Goal: Task Accomplishment & Management: Use online tool/utility

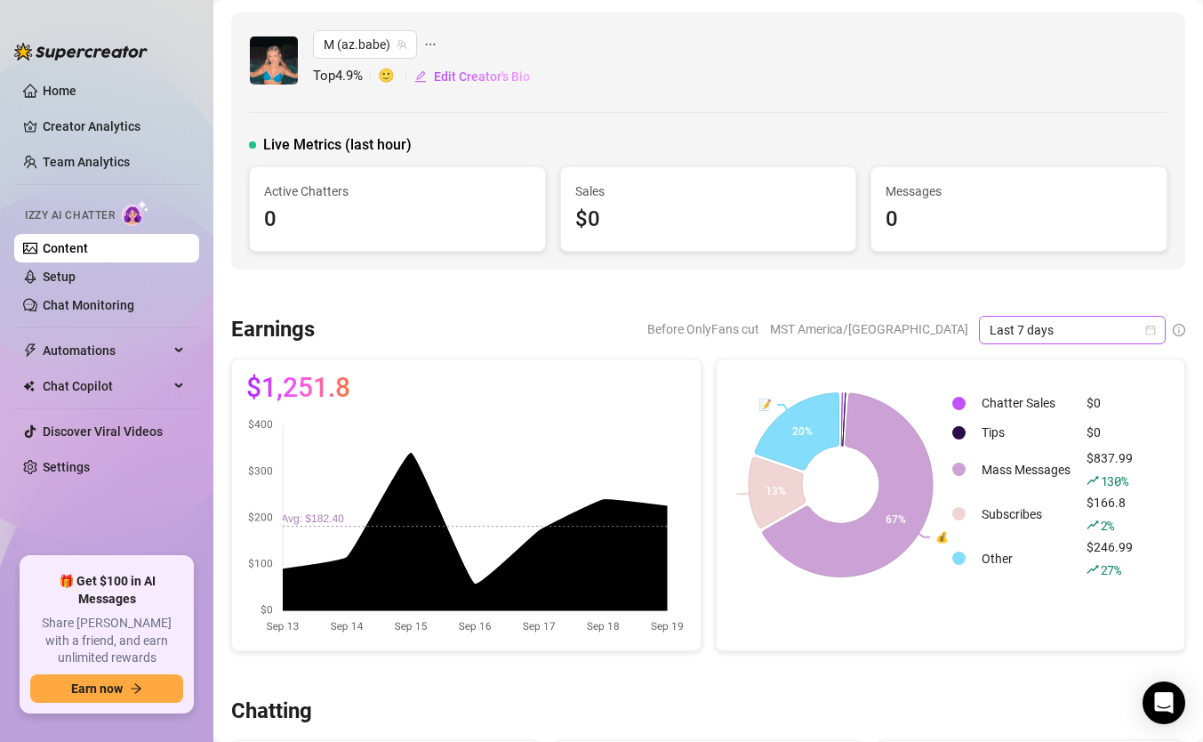
click at [1151, 333] on icon "calendar" at bounding box center [1151, 330] width 10 height 10
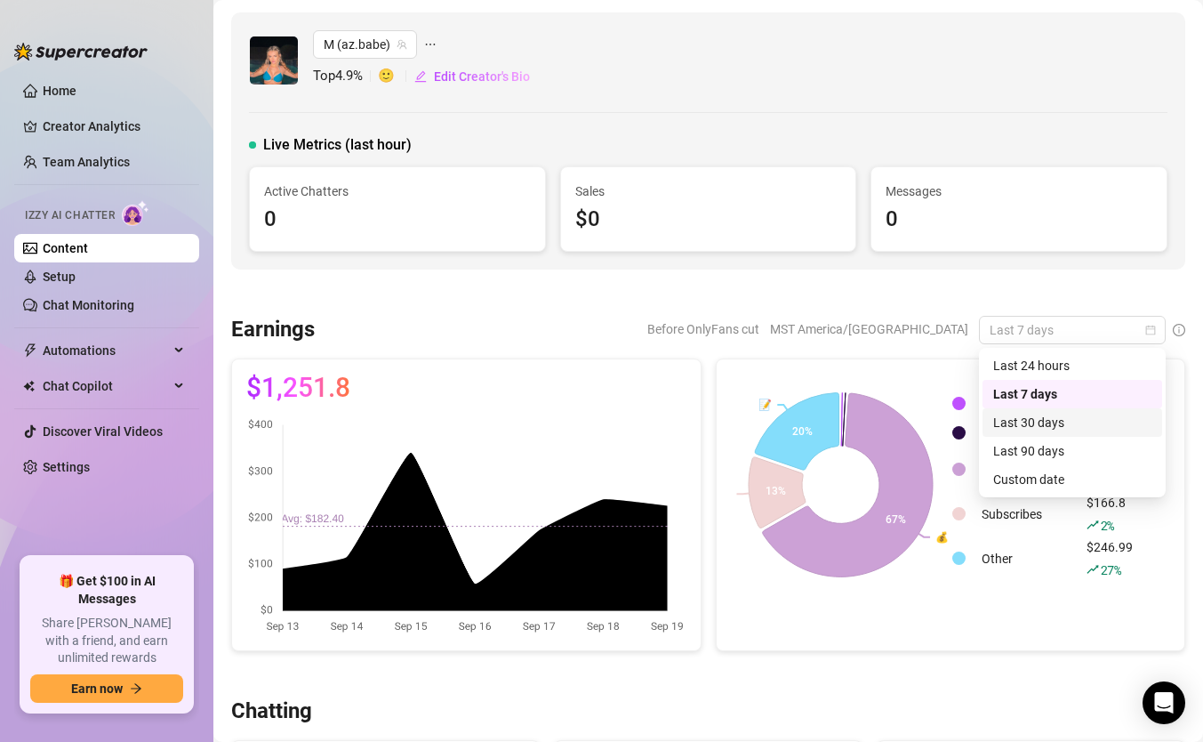
click at [1050, 420] on div "Last 30 days" at bounding box center [1072, 423] width 158 height 20
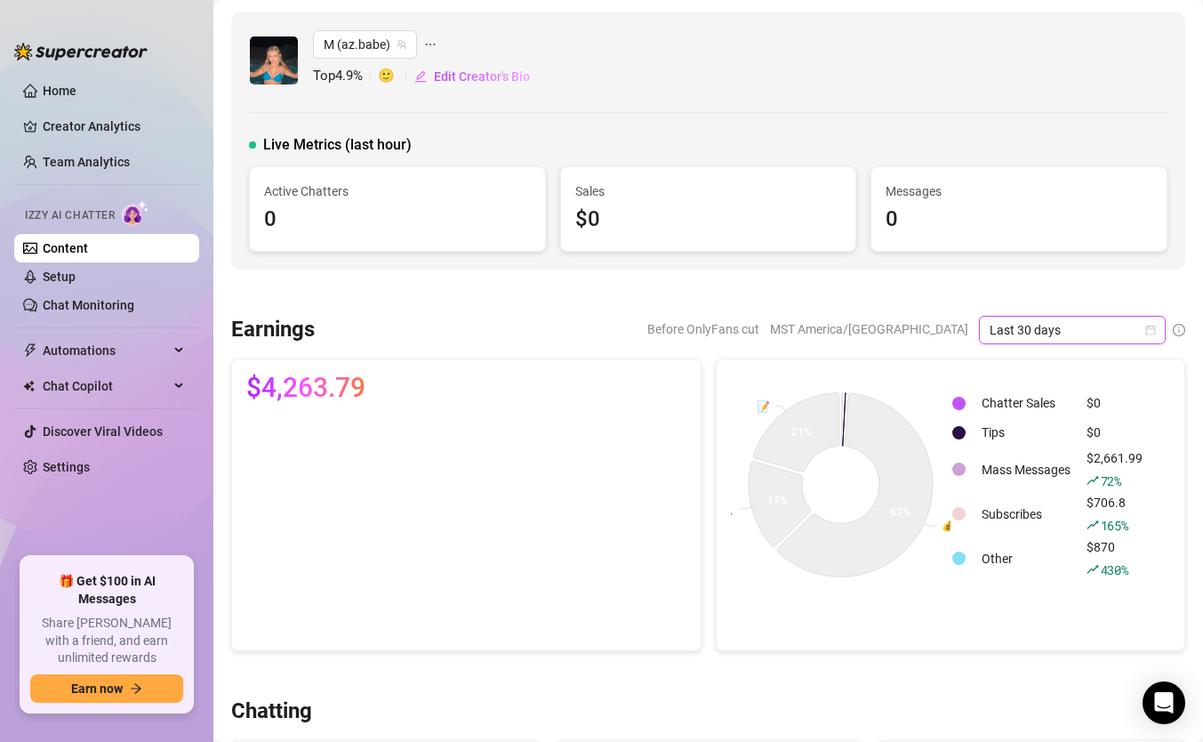
click at [1052, 420] on td "Tips" at bounding box center [1026, 433] width 103 height 28
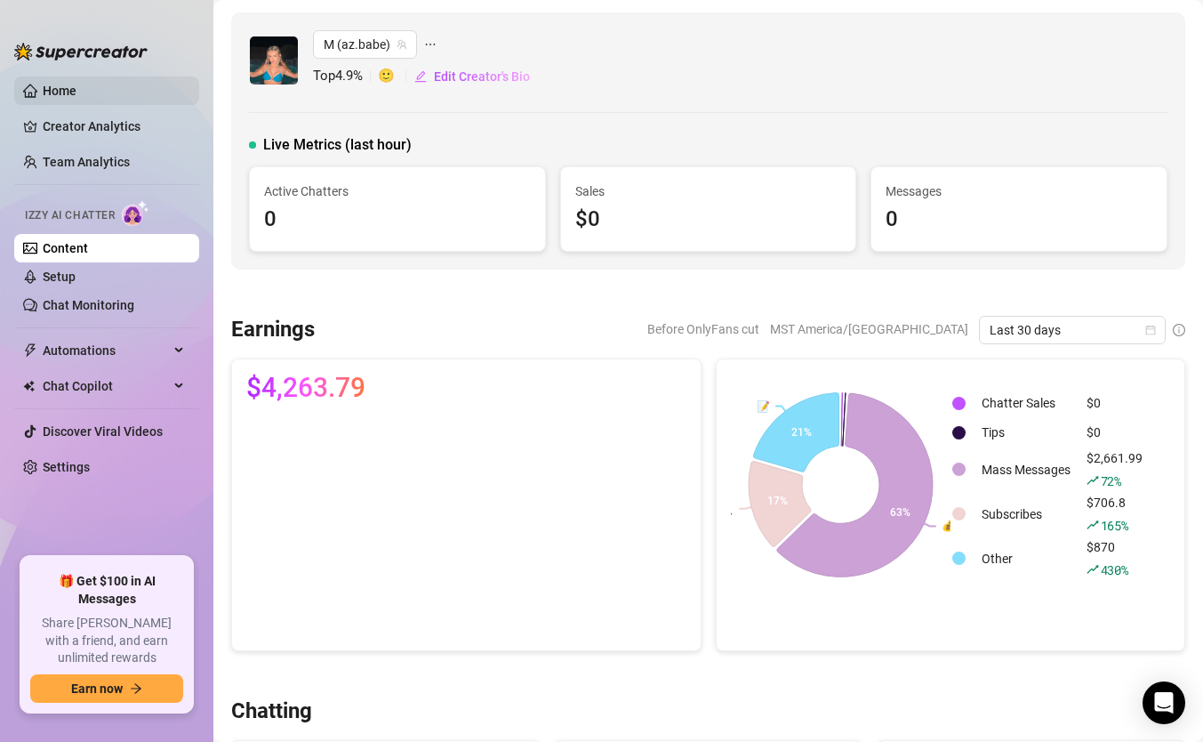
click at [76, 98] on link "Home" at bounding box center [60, 91] width 34 height 14
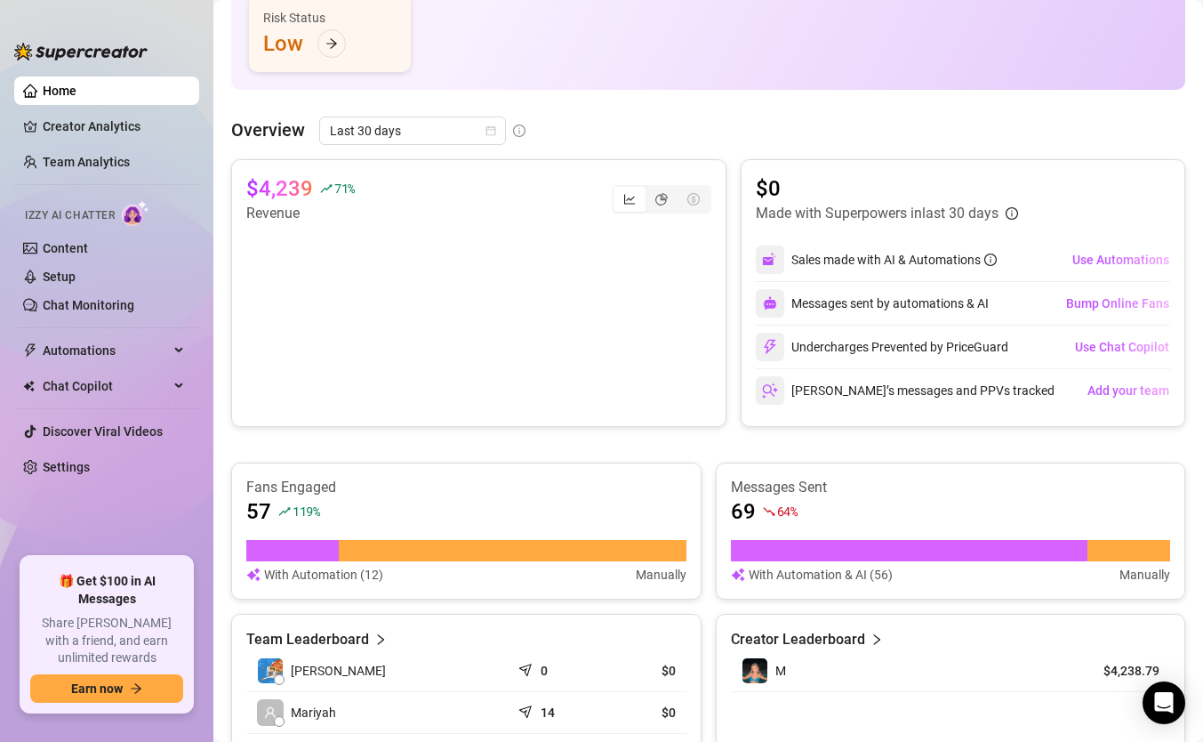
scroll to position [260, 0]
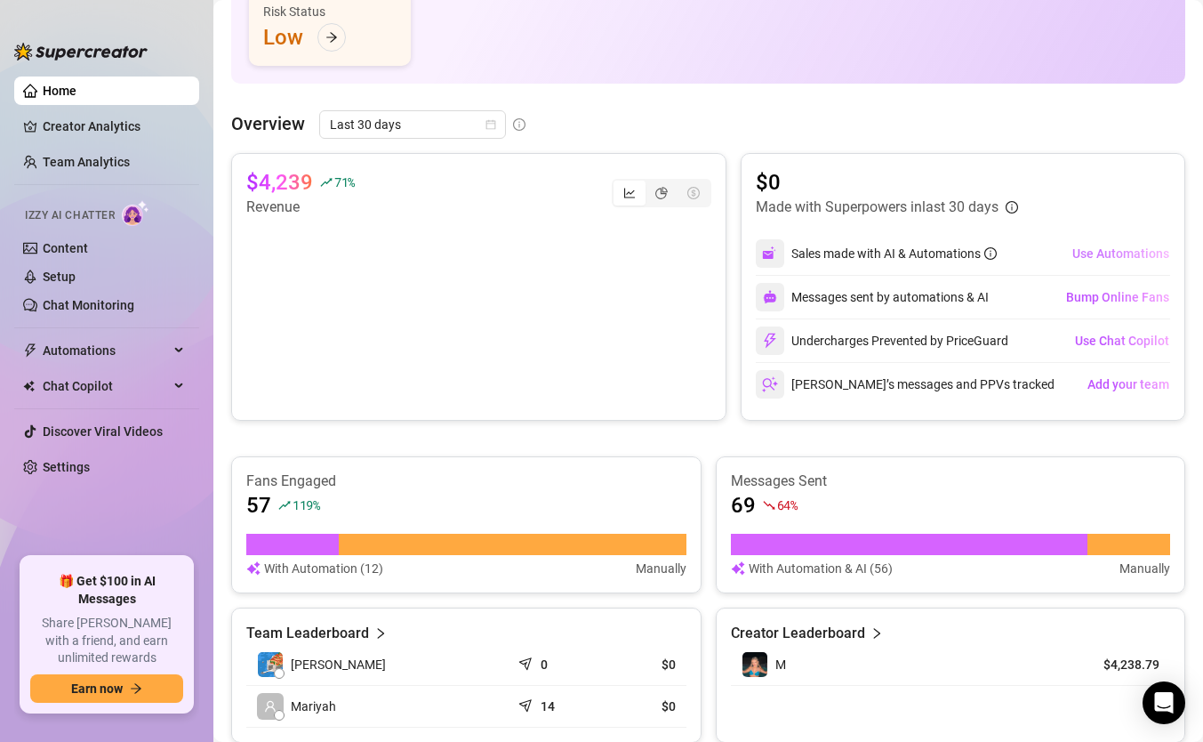
click at [1142, 256] on span "Use Automations" at bounding box center [1121, 253] width 97 height 14
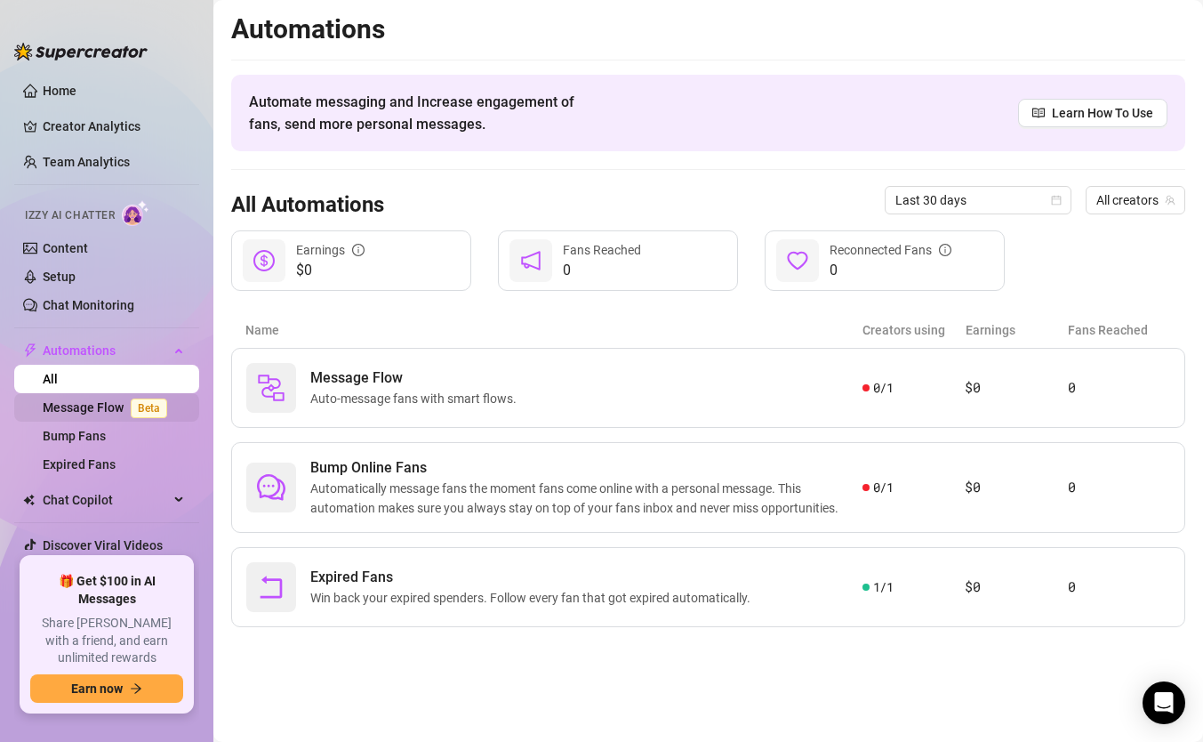
click at [102, 405] on link "Message Flow Beta" at bounding box center [109, 407] width 132 height 14
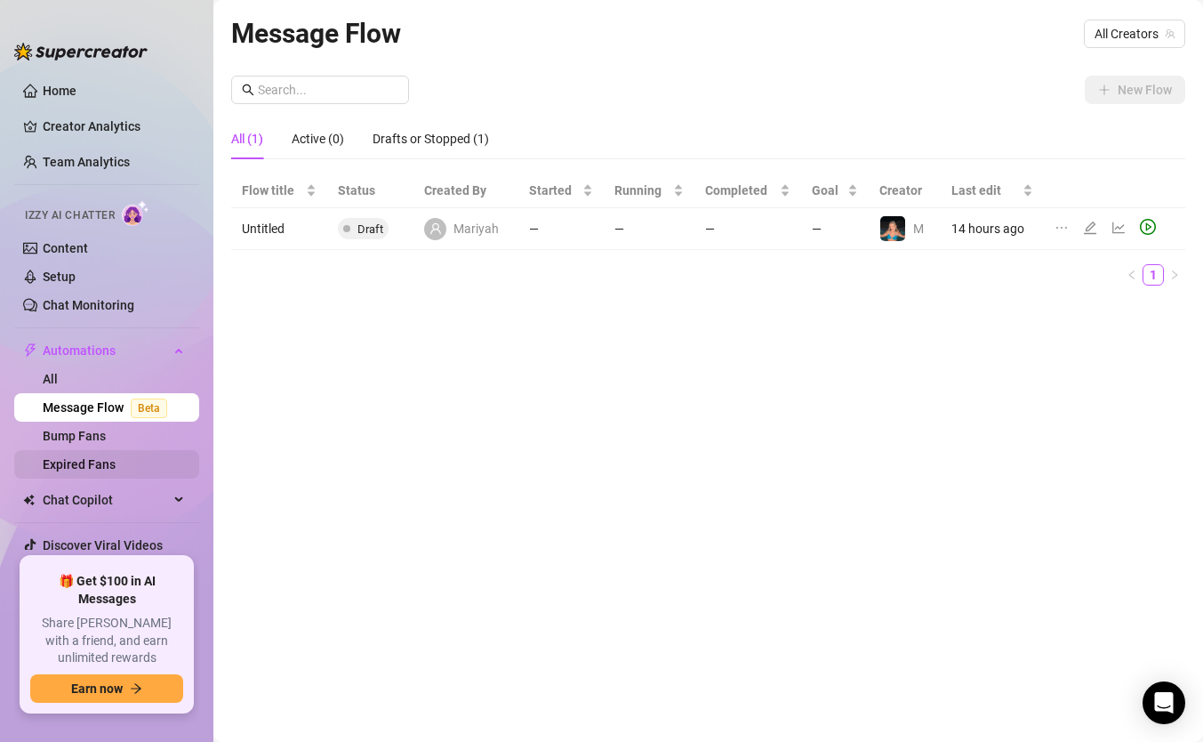
click at [103, 471] on link "Expired Fans" at bounding box center [79, 464] width 73 height 14
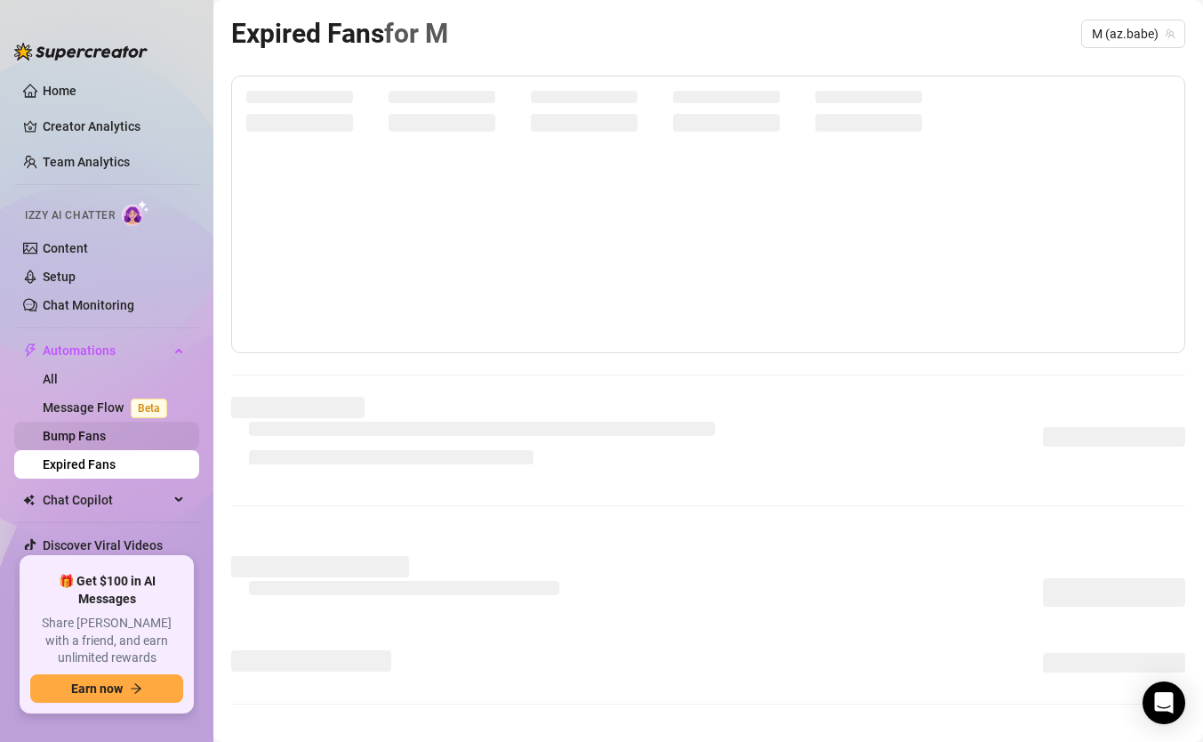
click at [94, 433] on link "Bump Fans" at bounding box center [74, 436] width 63 height 14
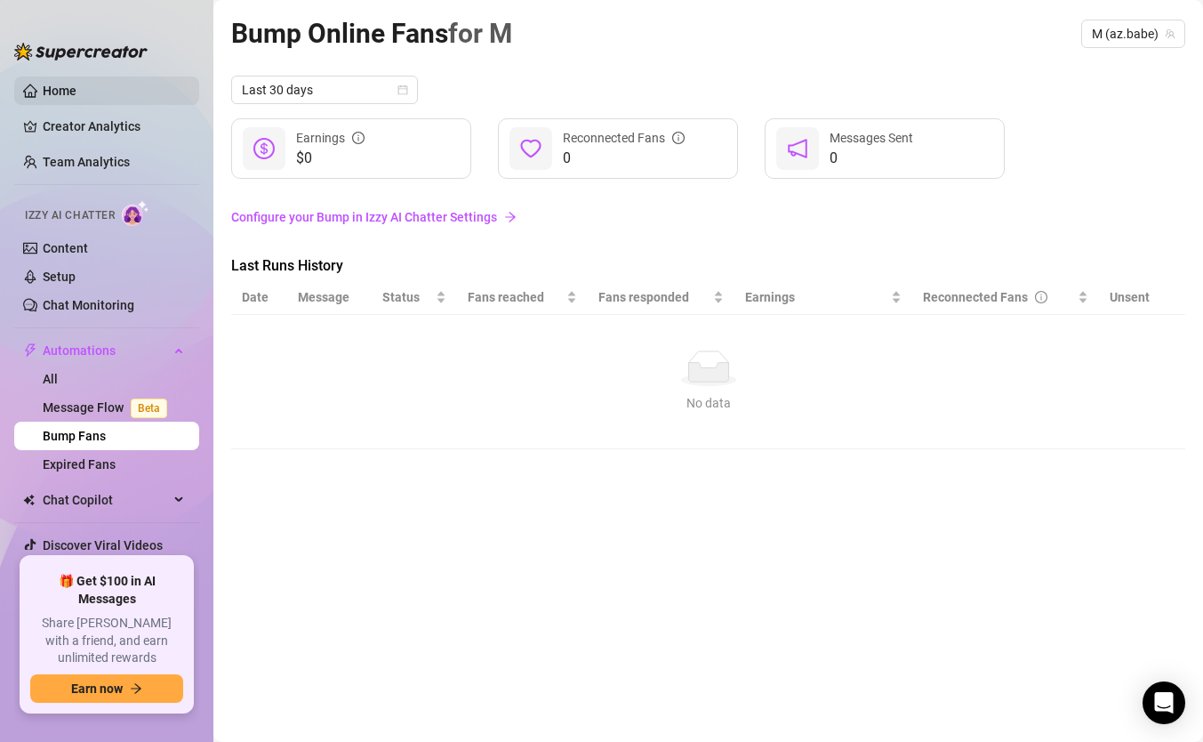
click at [76, 98] on link "Home" at bounding box center [60, 91] width 34 height 14
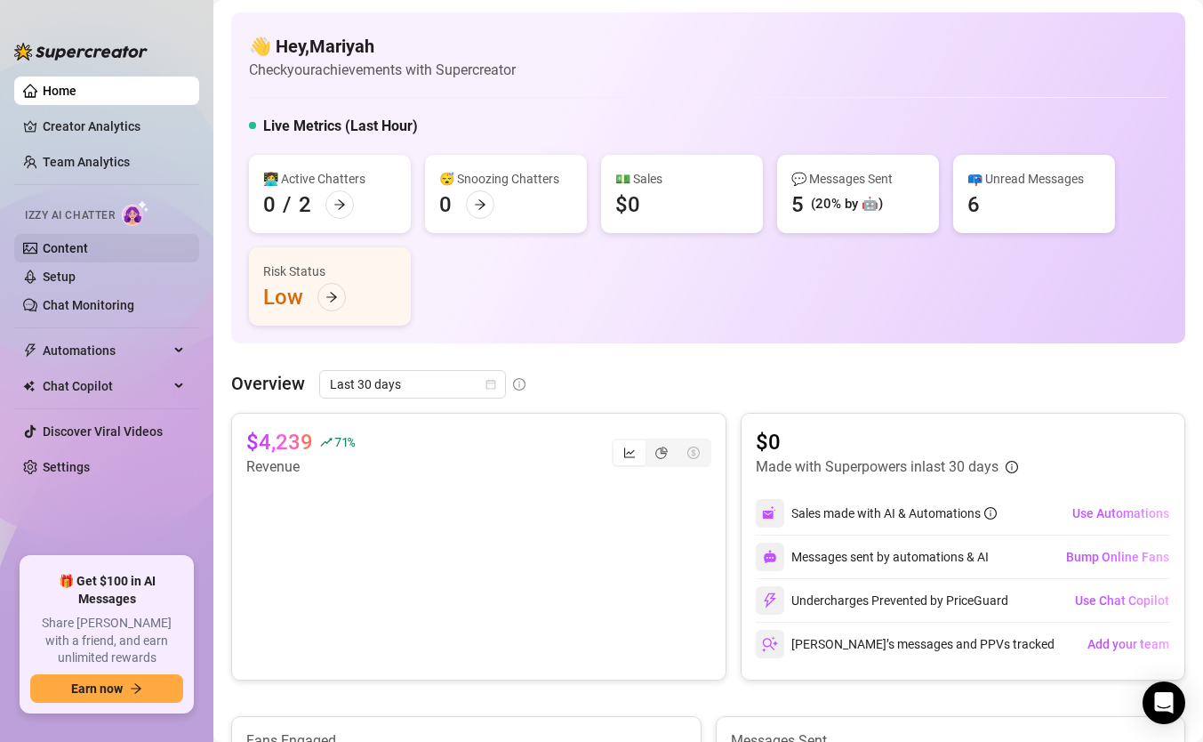
click at [73, 250] on link "Content" at bounding box center [65, 248] width 45 height 14
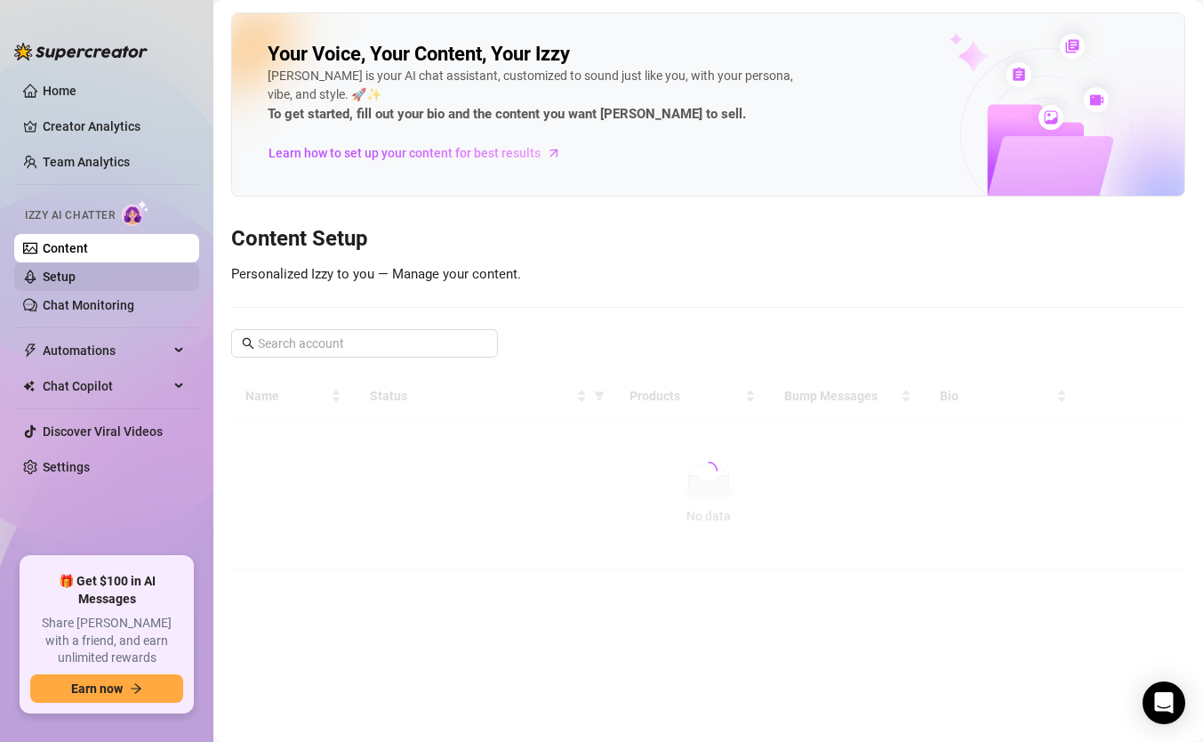
click at [76, 282] on link "Setup" at bounding box center [59, 276] width 33 height 14
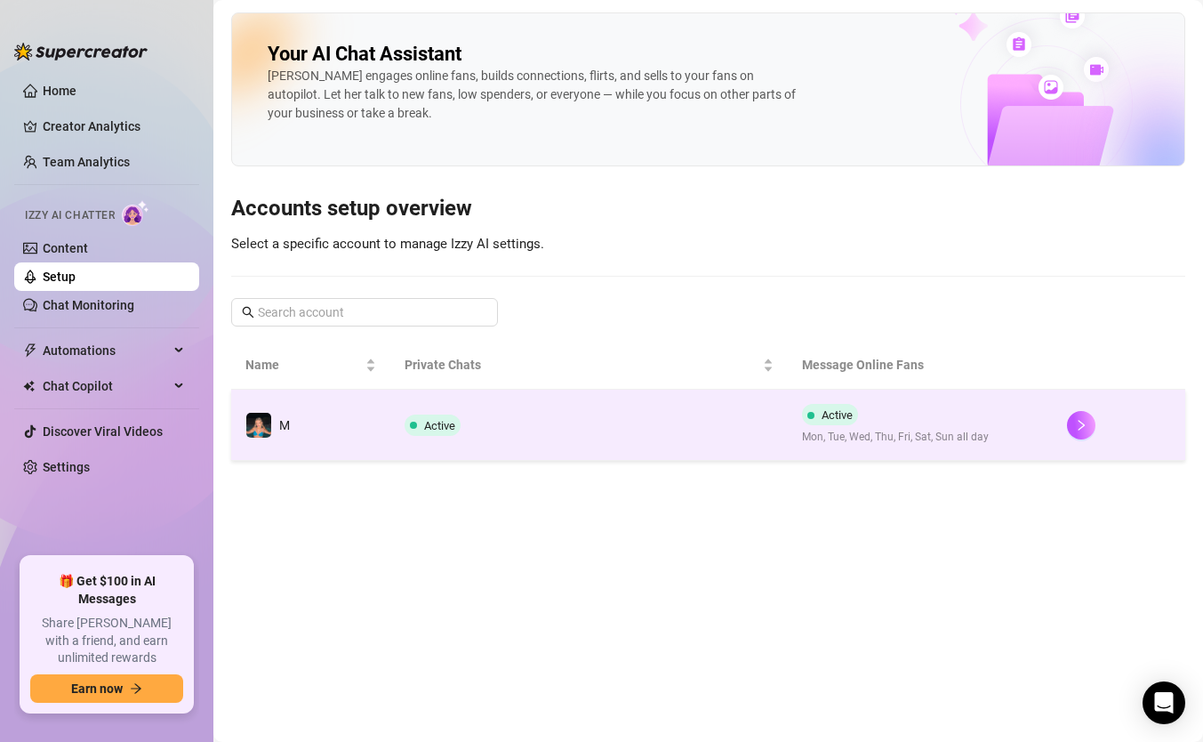
click at [549, 417] on td "Active" at bounding box center [589, 425] width 398 height 71
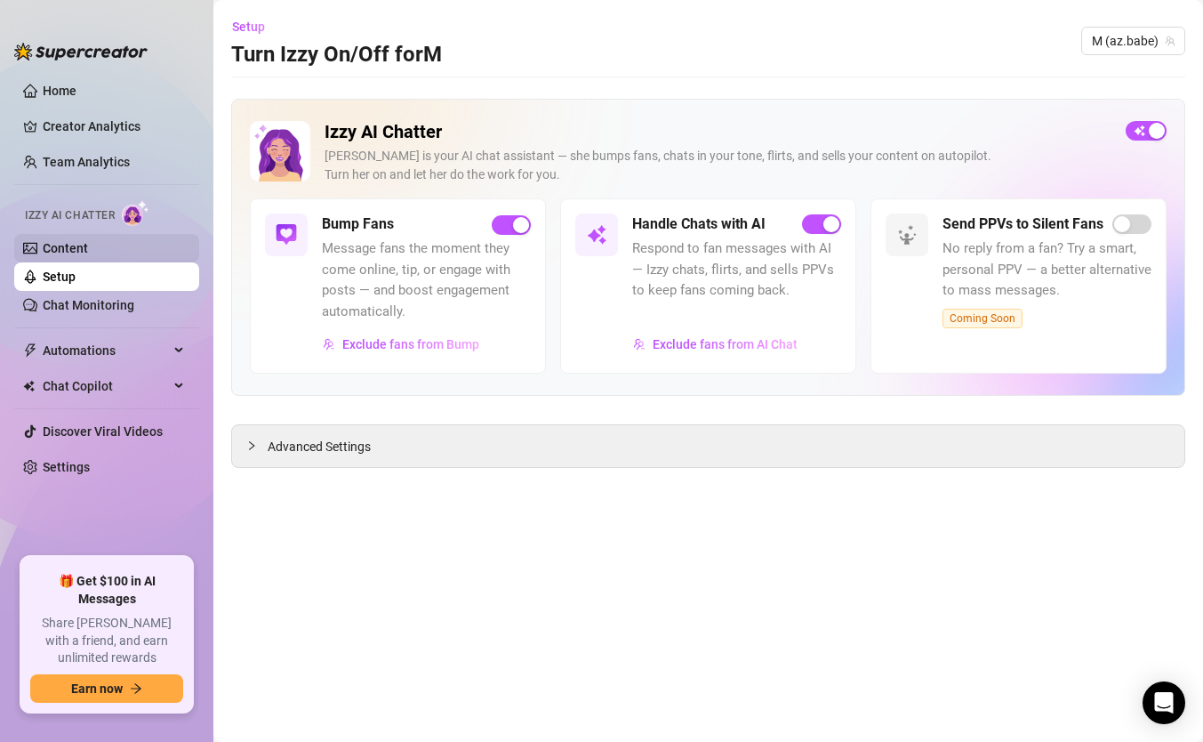
click at [71, 255] on link "Content" at bounding box center [65, 248] width 45 height 14
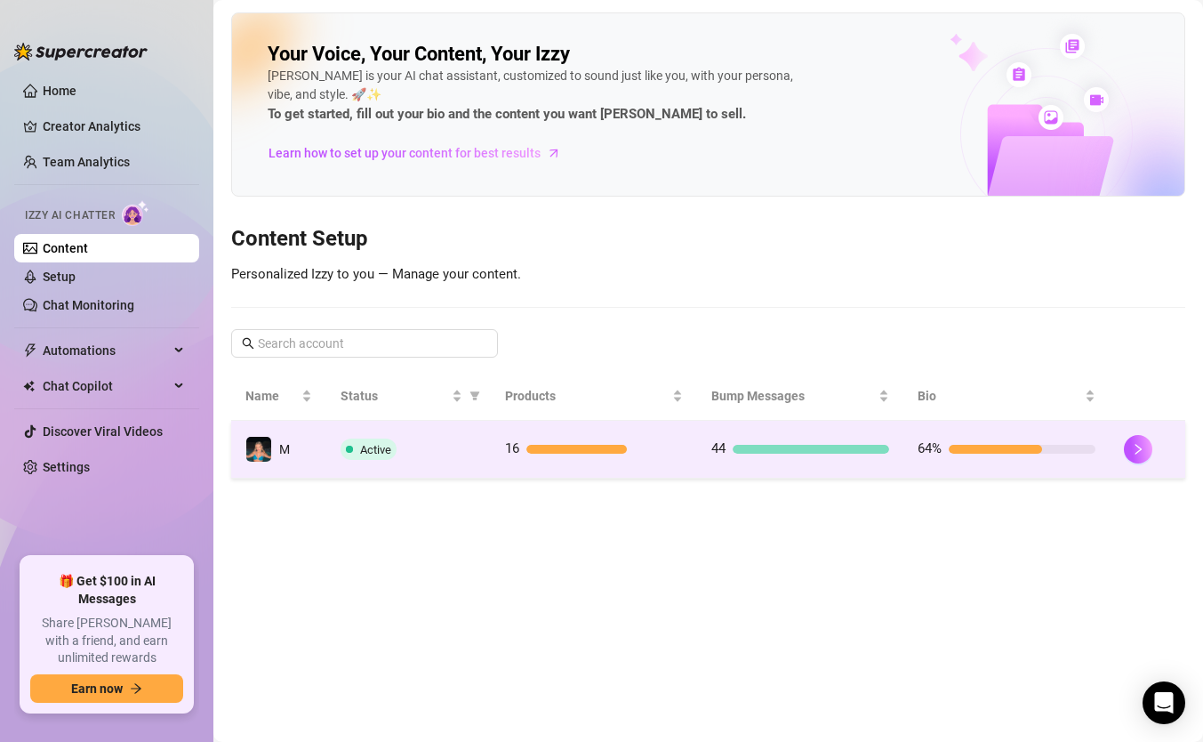
click at [367, 452] on span "Active" at bounding box center [375, 449] width 31 height 13
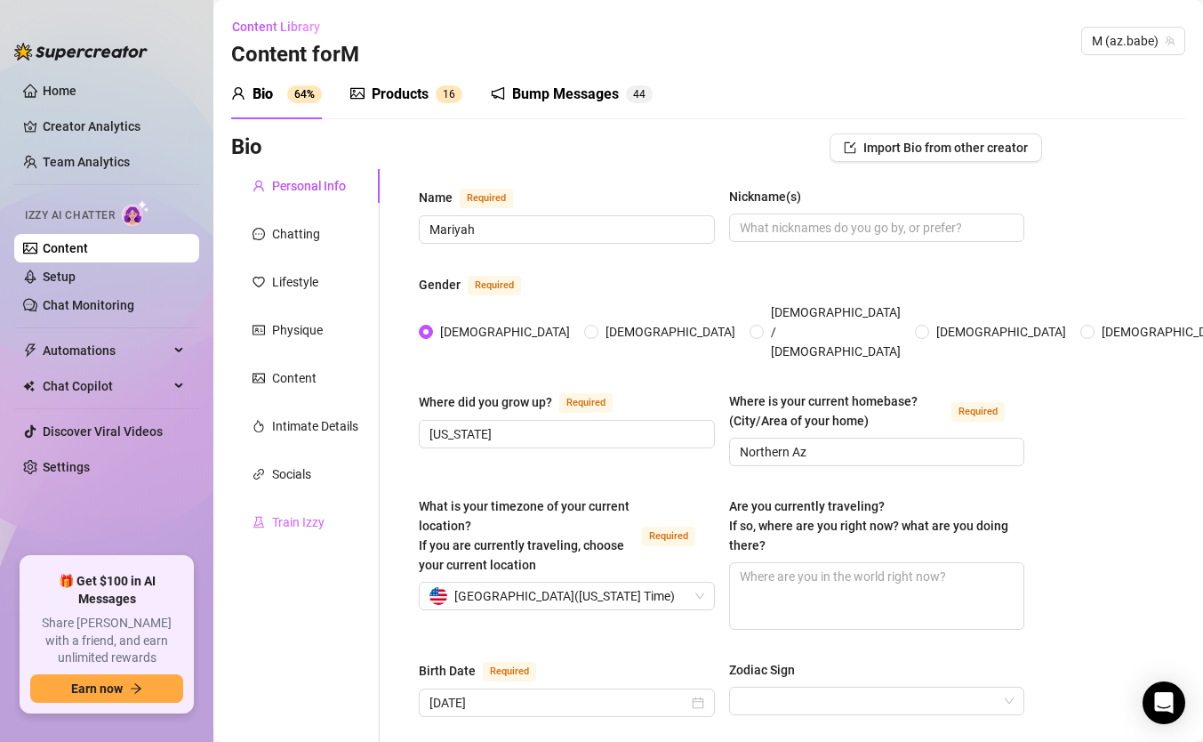
click at [325, 532] on div "Train Izzy" at bounding box center [305, 522] width 149 height 34
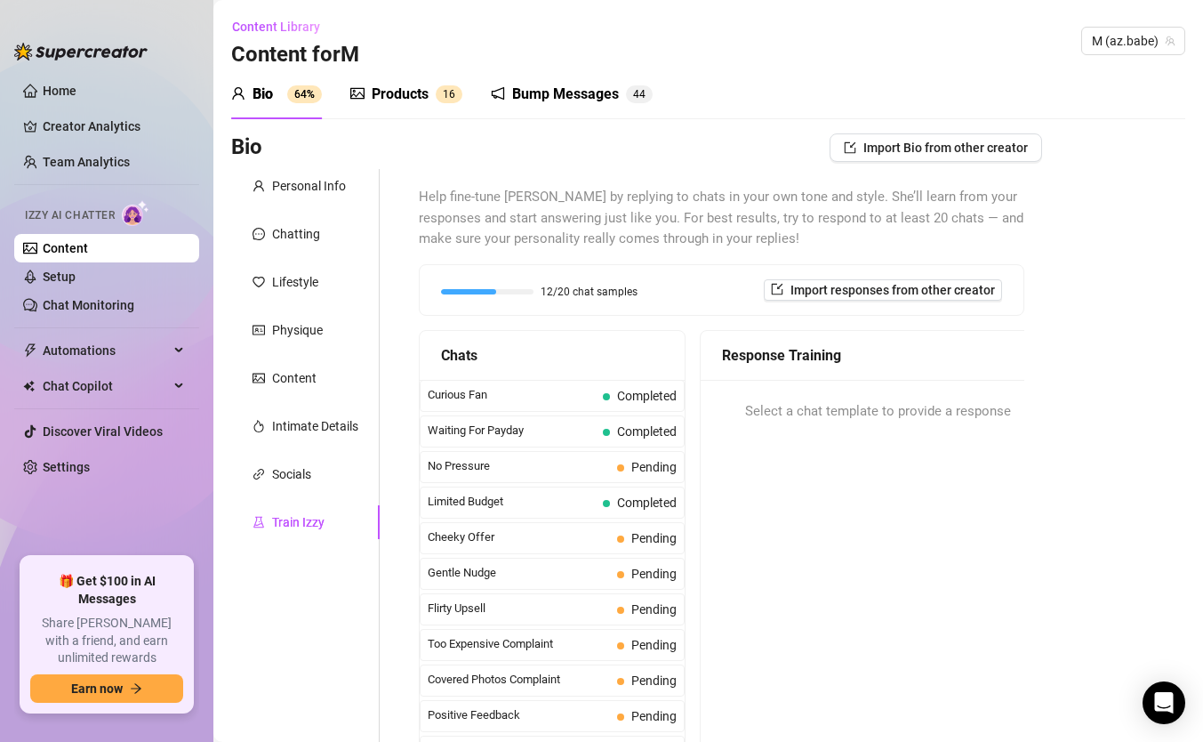
click at [556, 95] on div "Bump Messages" at bounding box center [565, 94] width 107 height 21
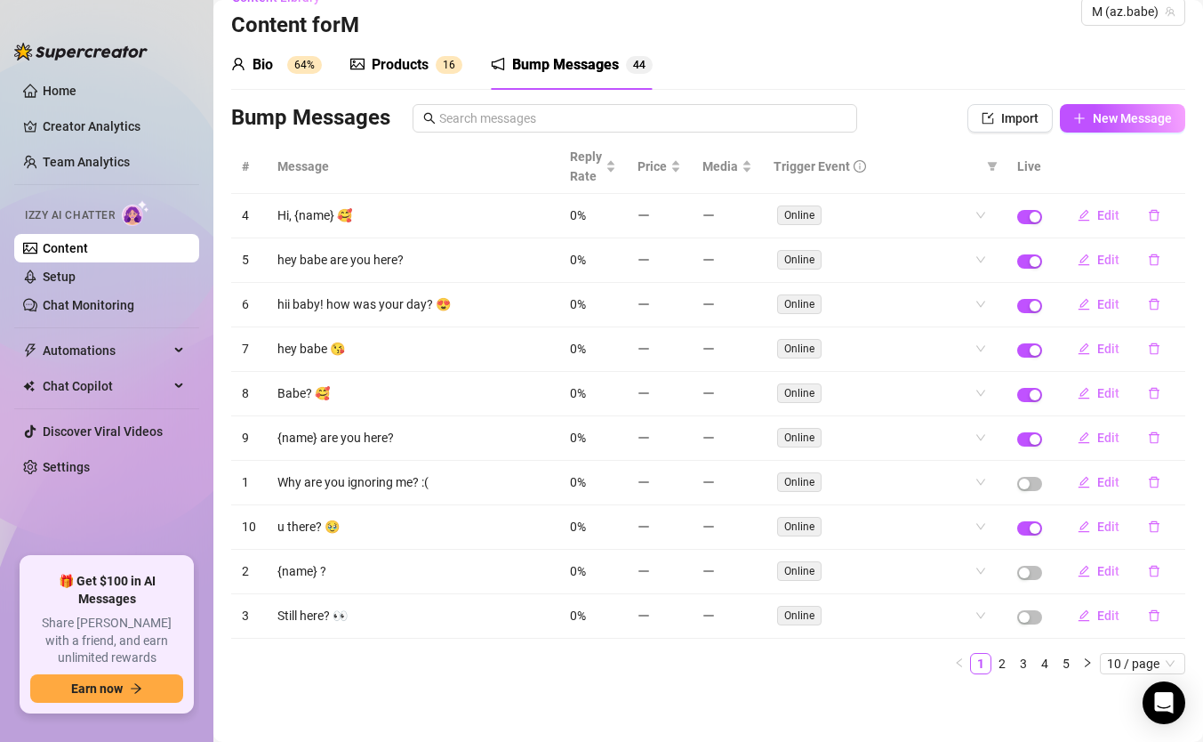
scroll to position [24, 0]
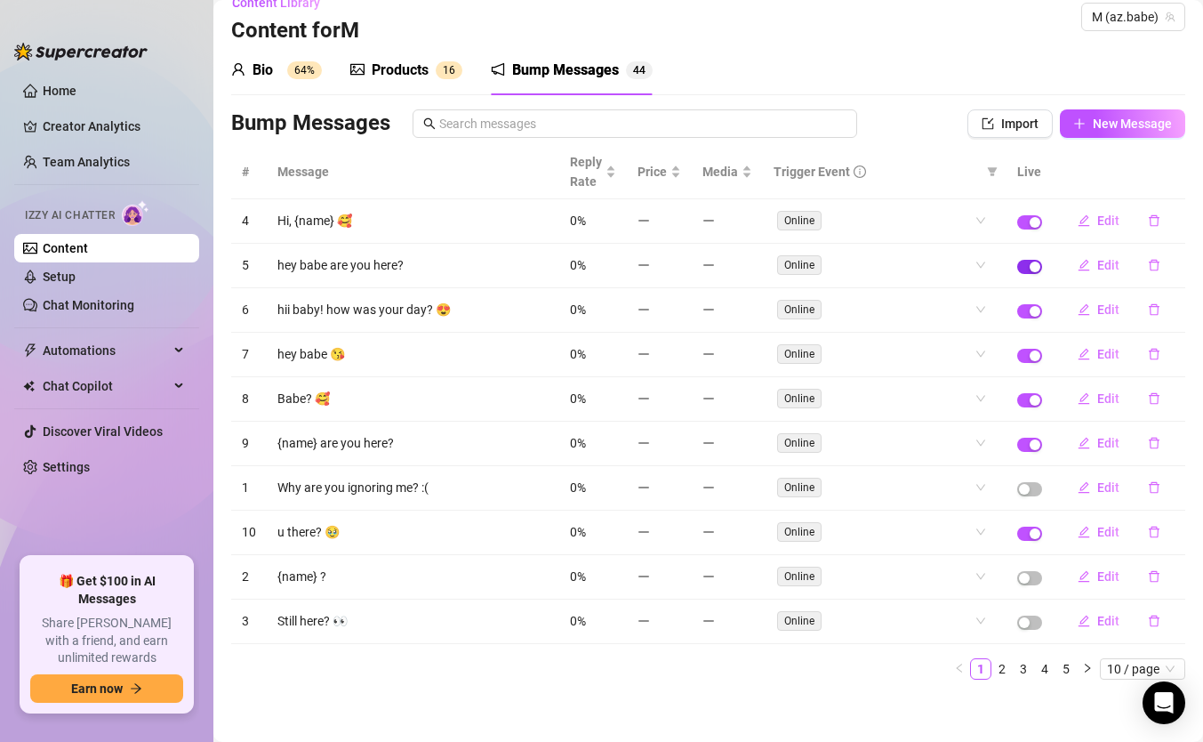
click at [1034, 265] on div "button" at bounding box center [1035, 266] width 11 height 11
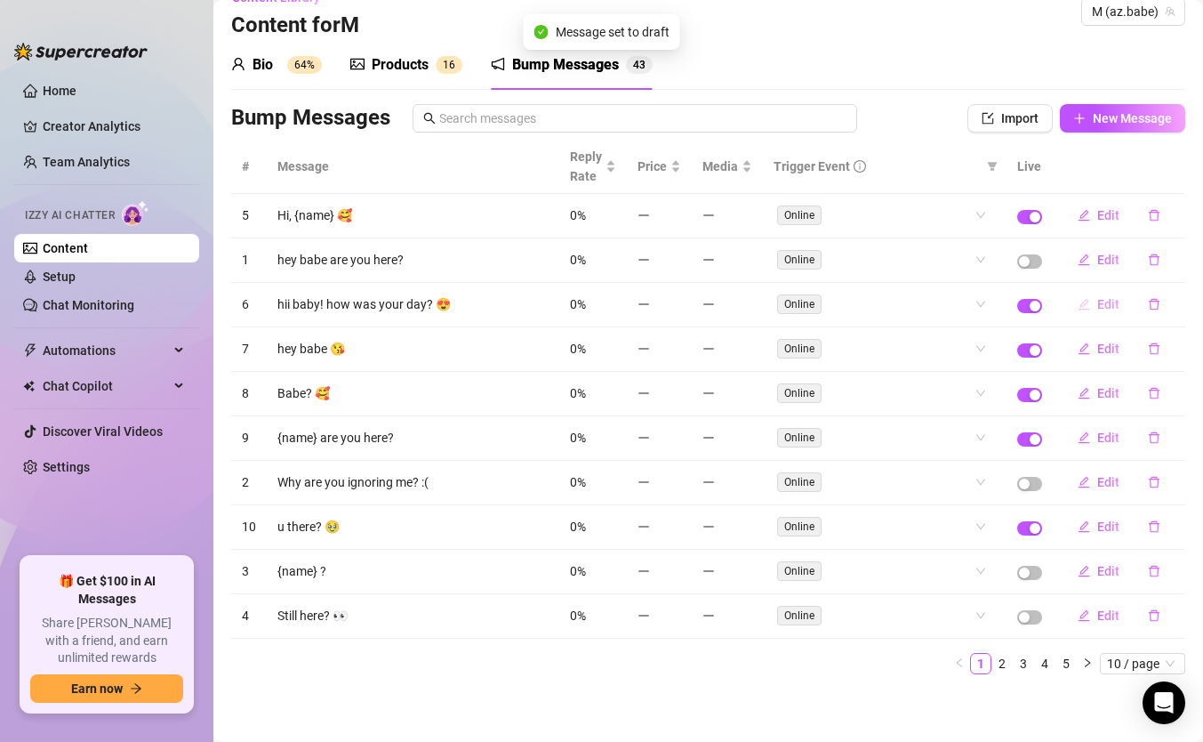
click at [1089, 305] on icon "edit" at bounding box center [1084, 304] width 12 height 12
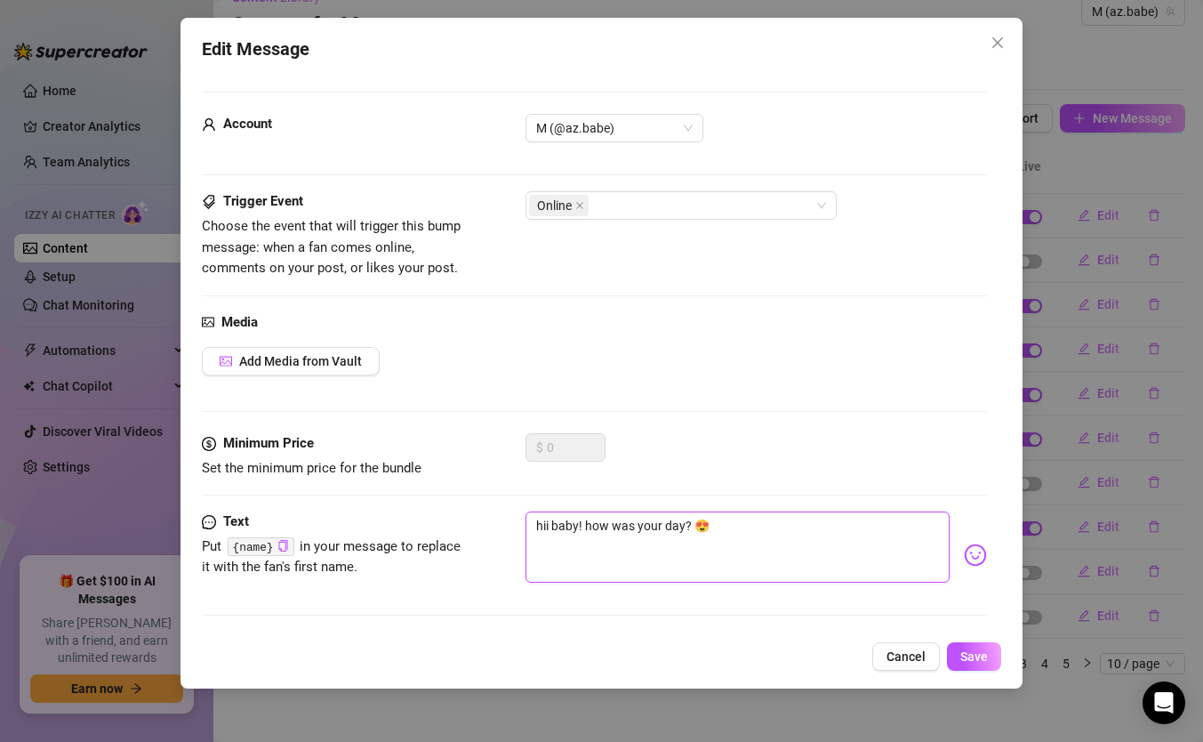
click at [577, 525] on textarea "hii baby! how was your day? 😍" at bounding box center [738, 546] width 424 height 71
type textarea "hii bab! how was your day? 😍"
type textarea "hii babe! how was your day? 😍"
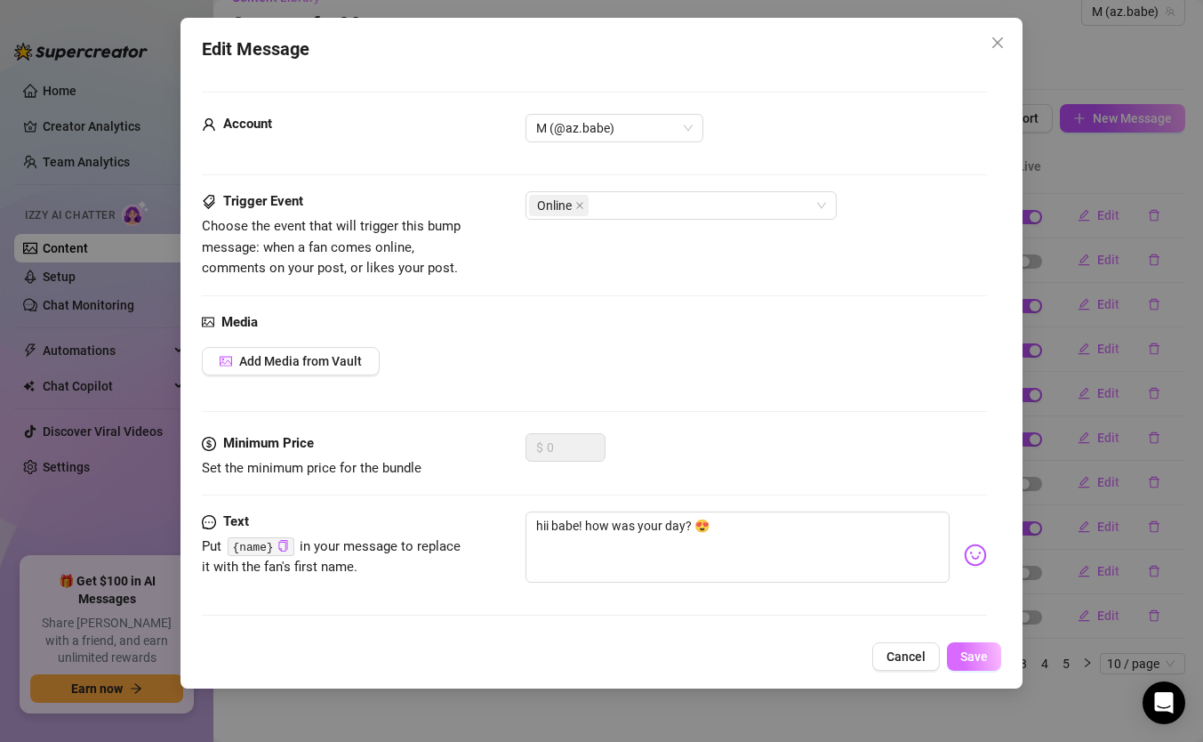
click at [988, 661] on button "Save" at bounding box center [974, 656] width 54 height 28
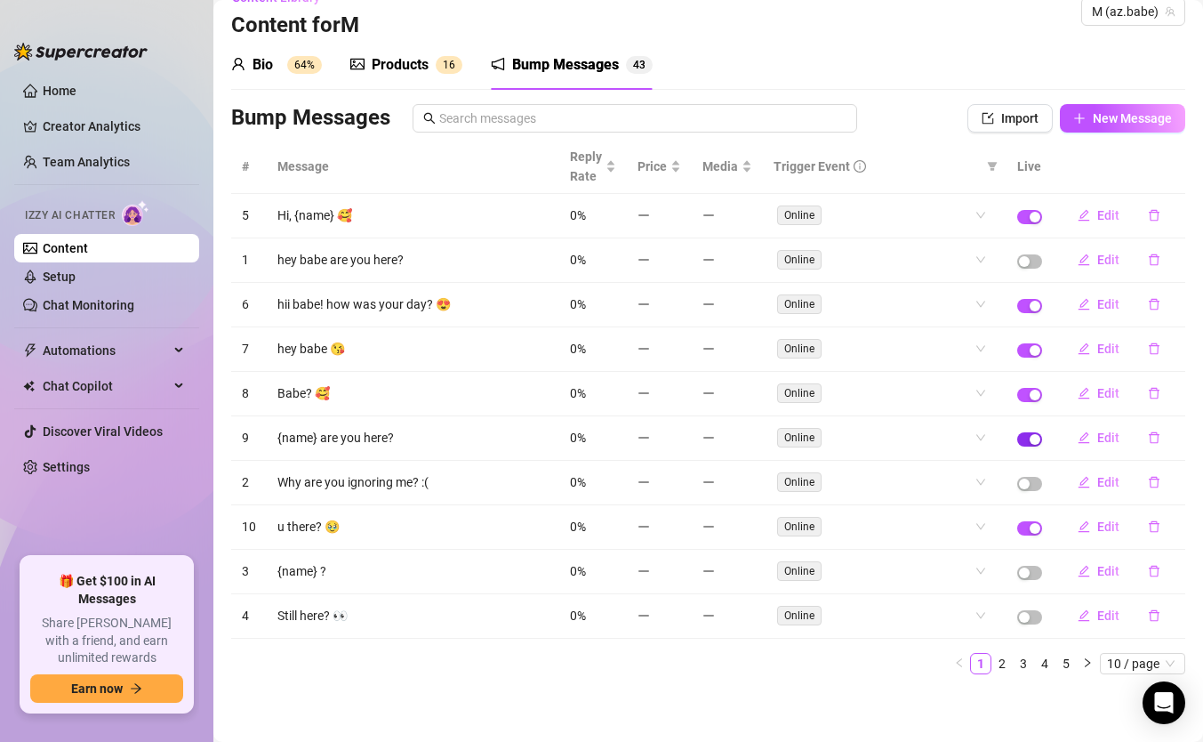
click at [1033, 441] on div "button" at bounding box center [1035, 439] width 11 height 11
click at [997, 667] on link "2" at bounding box center [1002, 664] width 20 height 20
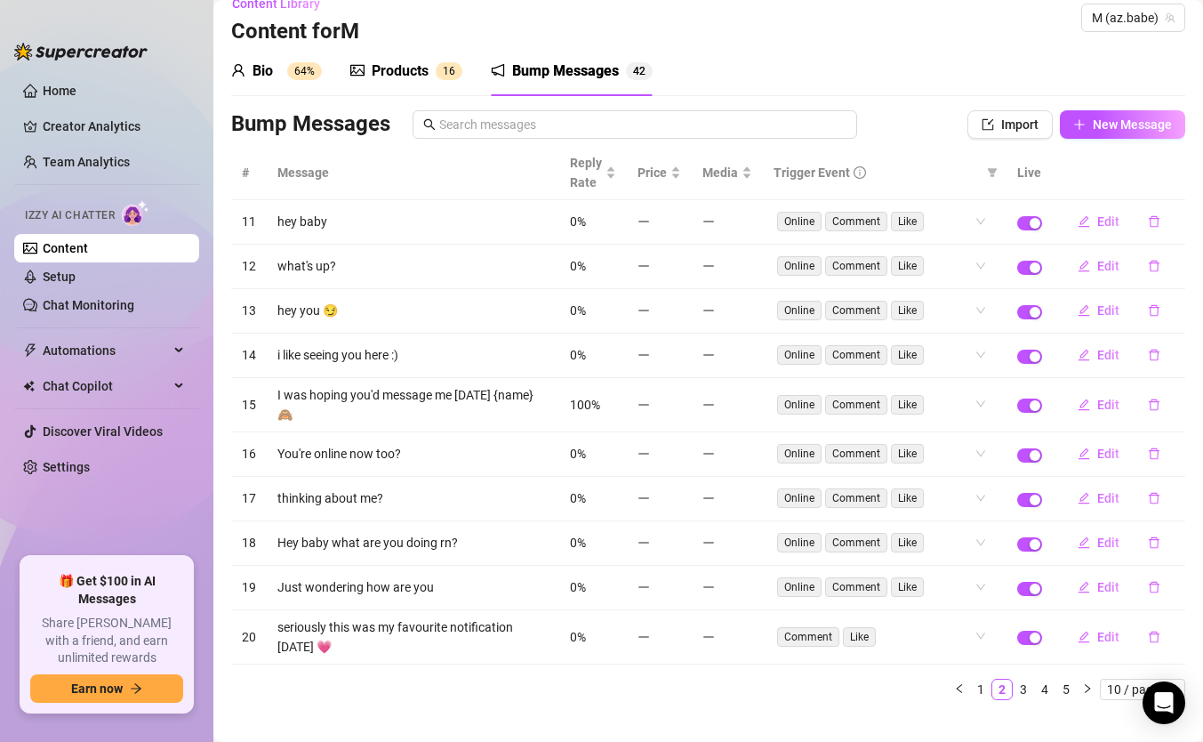
scroll to position [37, 0]
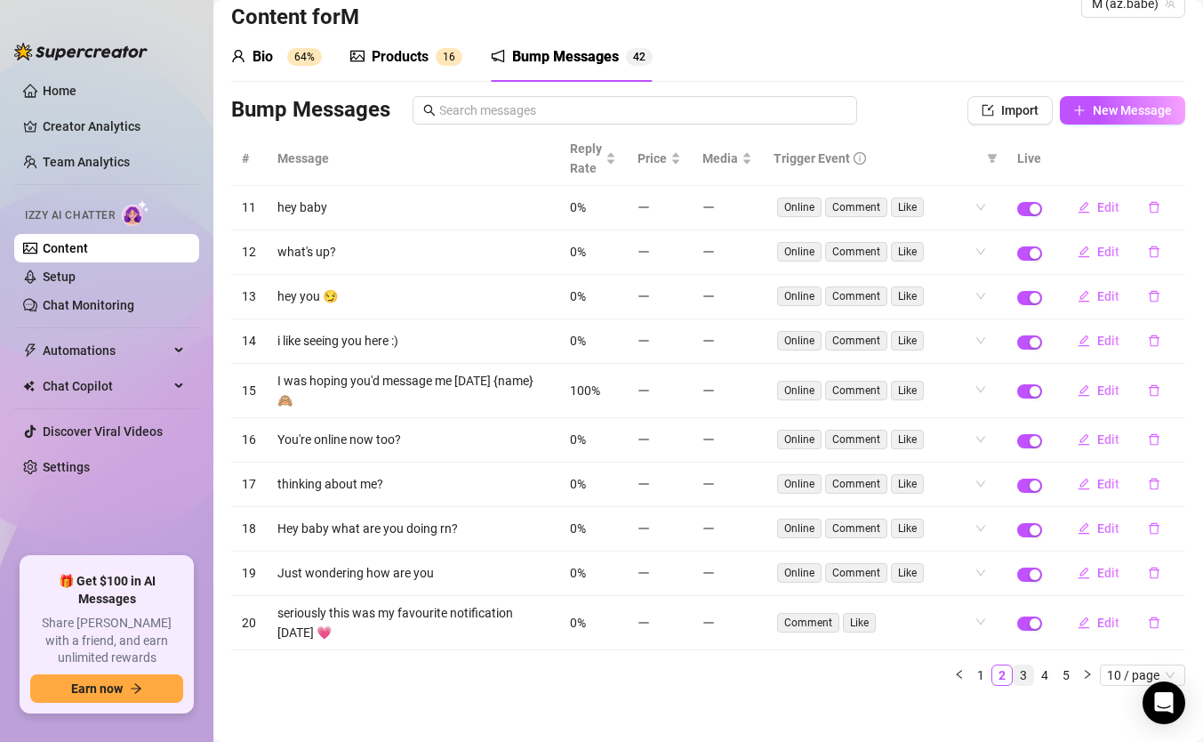
click at [1021, 671] on link "3" at bounding box center [1024, 675] width 20 height 20
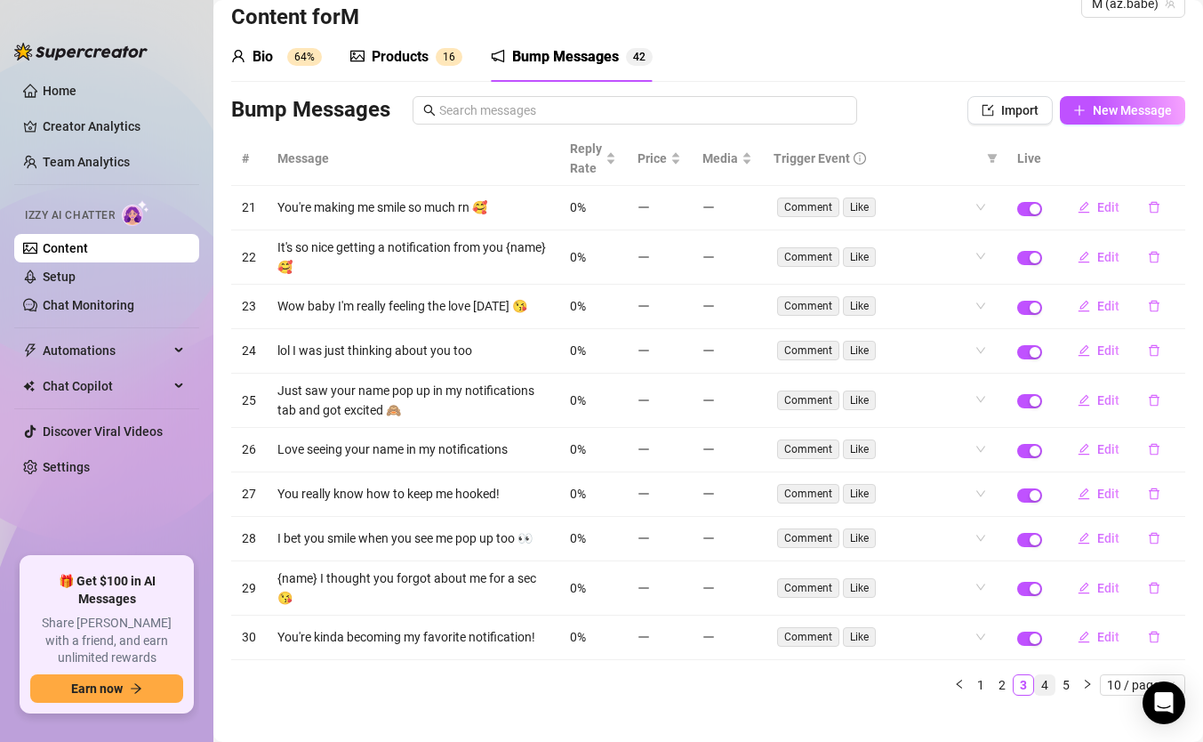
click at [1042, 679] on link "4" at bounding box center [1045, 685] width 20 height 20
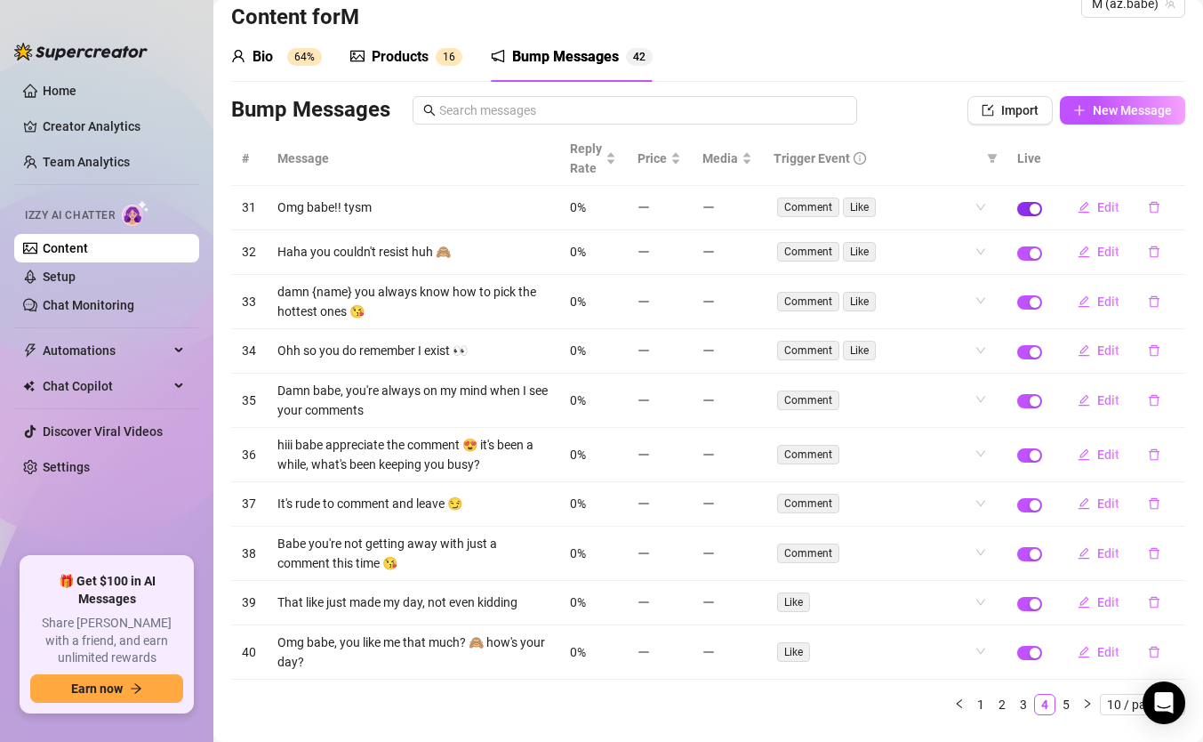
click at [1032, 211] on div "button" at bounding box center [1035, 209] width 11 height 11
click at [1026, 650] on span "button" at bounding box center [1029, 653] width 25 height 14
click at [1063, 704] on link "5" at bounding box center [1067, 705] width 20 height 20
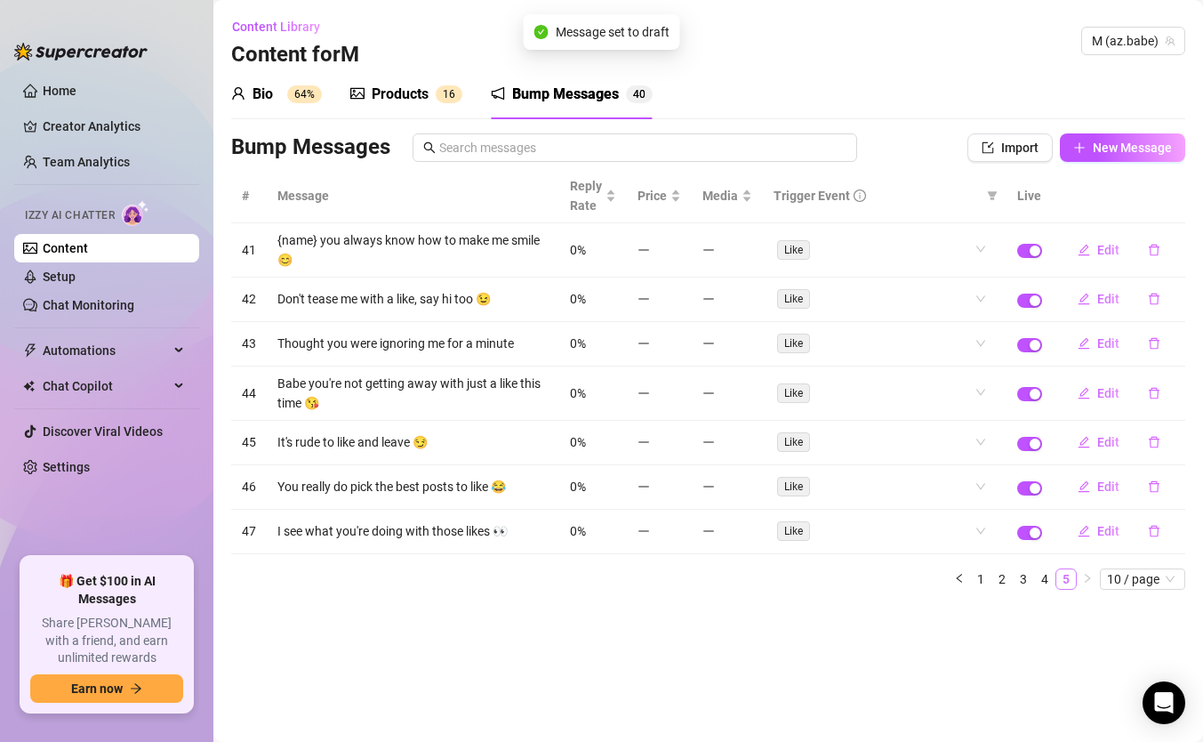
scroll to position [0, 0]
click at [1036, 346] on div "button" at bounding box center [1035, 345] width 11 height 11
click at [1036, 346] on span "button" at bounding box center [1029, 345] width 25 height 14
click at [1036, 346] on div "button" at bounding box center [1035, 345] width 11 height 11
click at [105, 425] on link "Discover Viral Videos" at bounding box center [103, 431] width 120 height 14
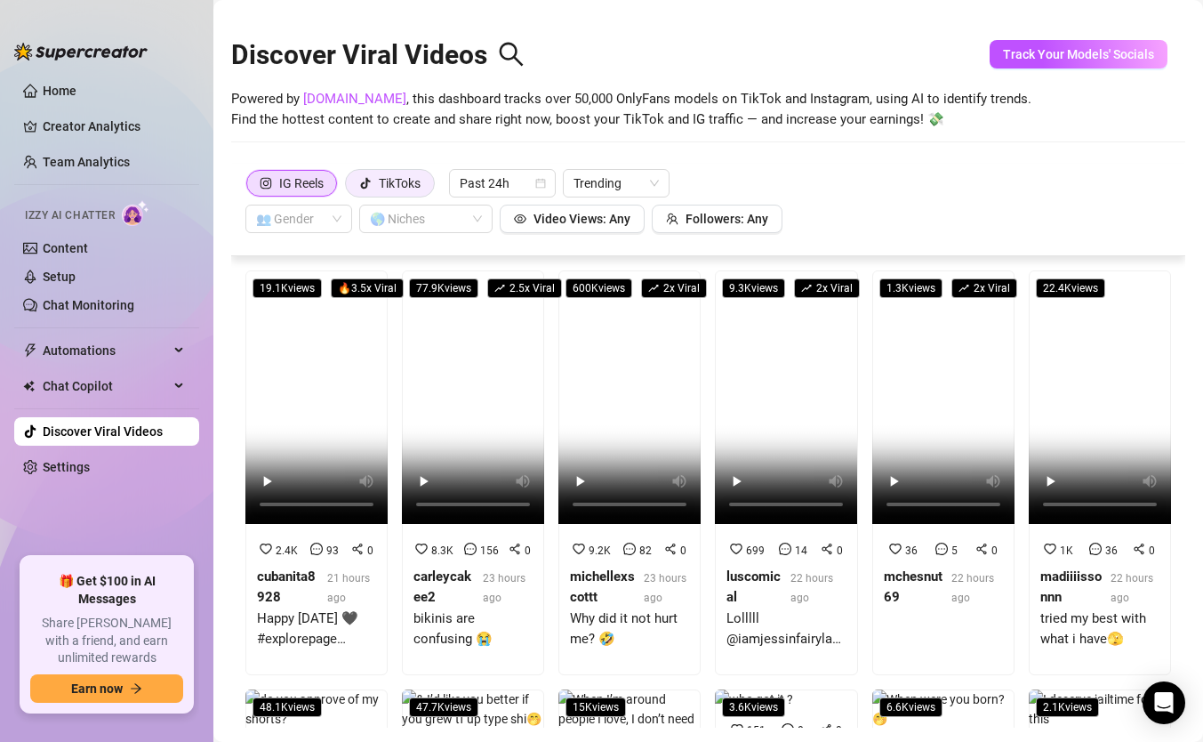
click at [405, 181] on div "TikToks" at bounding box center [400, 183] width 42 height 27
click at [350, 188] on input "TikToks" at bounding box center [350, 188] width 0 height 0
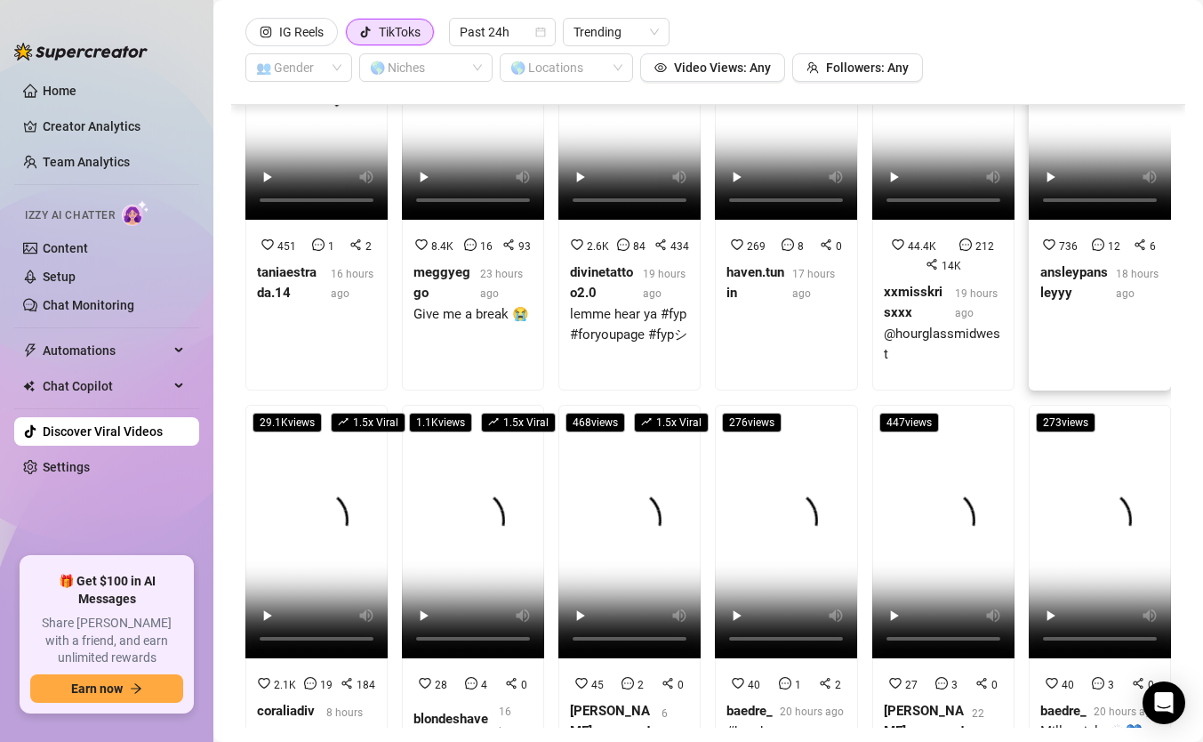
scroll to position [581, 0]
